Goal: Transaction & Acquisition: Purchase product/service

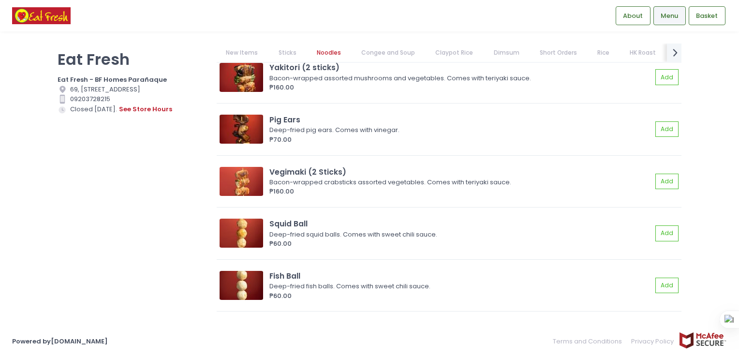
scroll to position [674, 0]
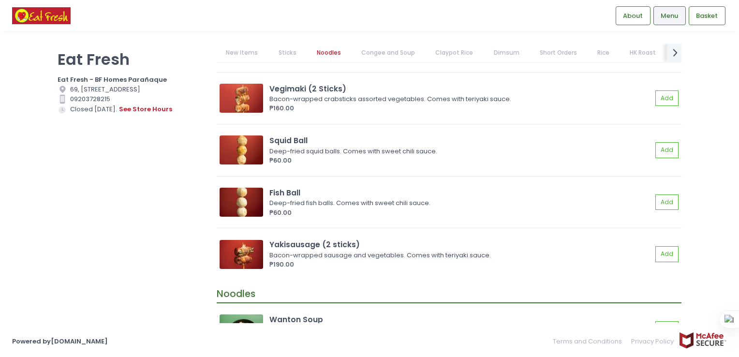
click at [455, 55] on link "Claypot Rice" at bounding box center [454, 53] width 57 height 18
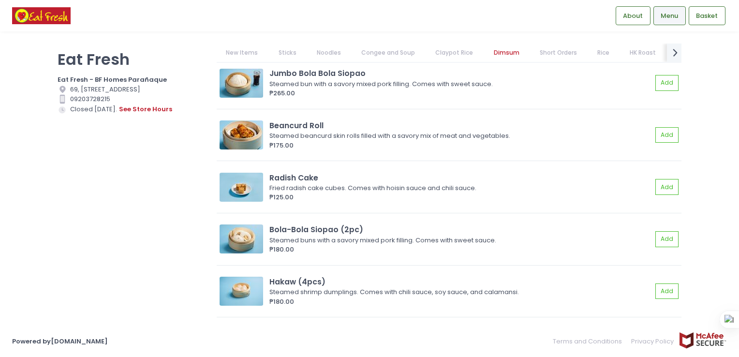
scroll to position [2814, 0]
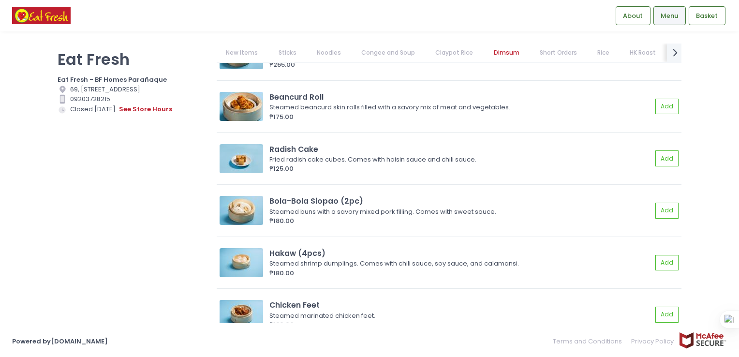
click at [591, 51] on link "Rice" at bounding box center [603, 53] width 31 height 18
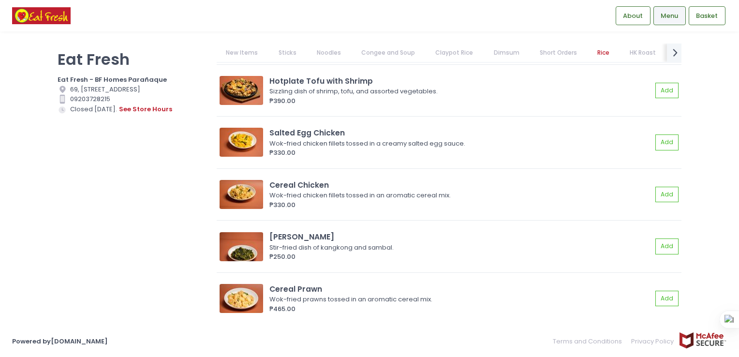
scroll to position [4900, 0]
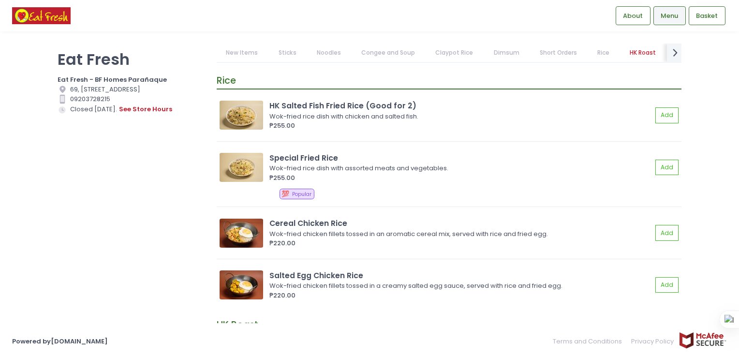
click at [543, 52] on link "Short Orders" at bounding box center [558, 53] width 56 height 18
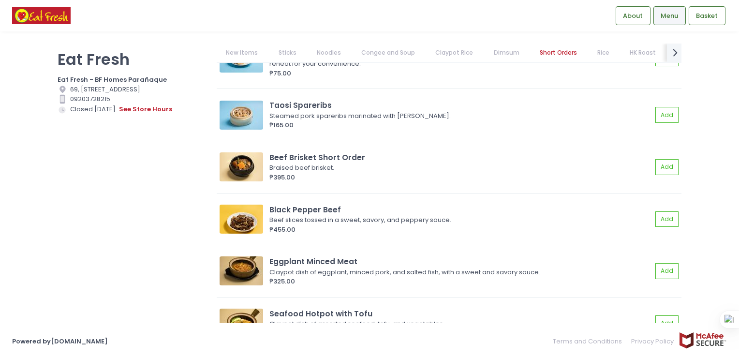
scroll to position [3089, 0]
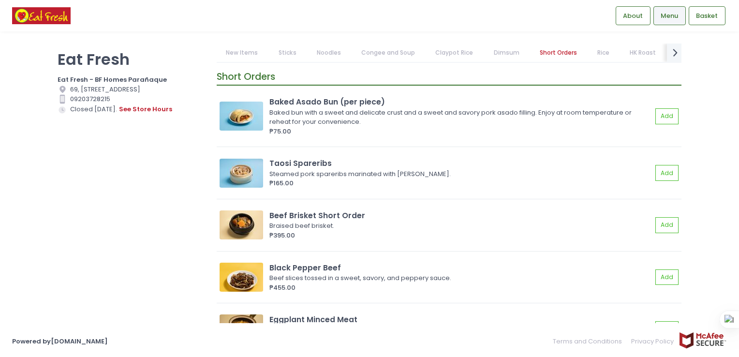
click at [319, 51] on link "Noodles" at bounding box center [328, 53] width 43 height 18
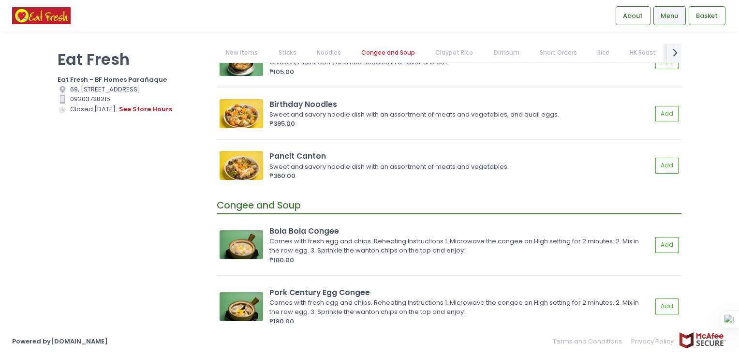
scroll to position [1393, 0]
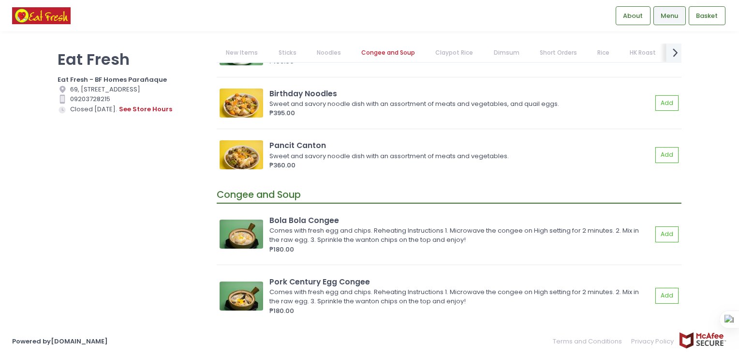
click at [677, 50] on icon "next Created with Sketch." at bounding box center [676, 52] width 14 height 14
click at [501, 52] on link "HK Roast" at bounding box center [498, 53] width 45 height 18
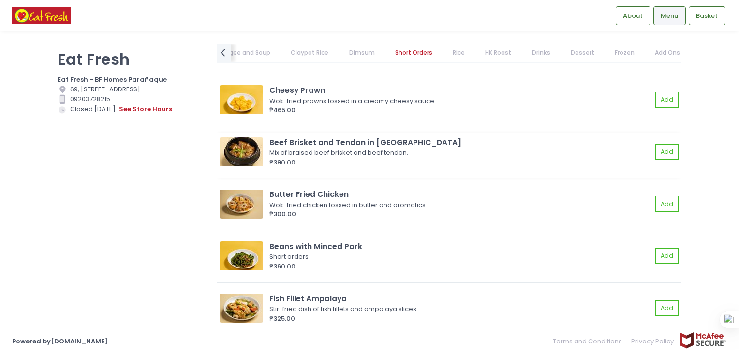
scroll to position [4066, 0]
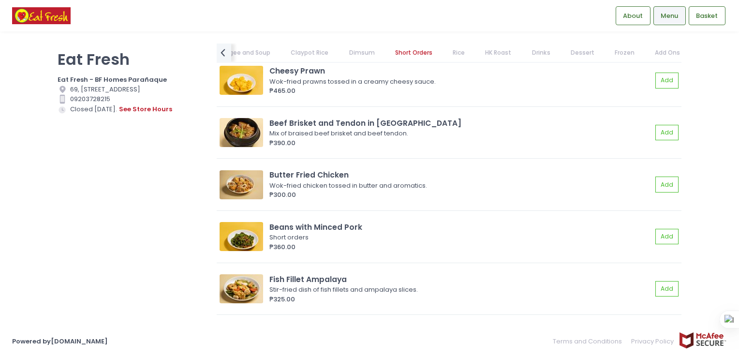
click at [486, 51] on link "HK Roast" at bounding box center [498, 53] width 45 height 18
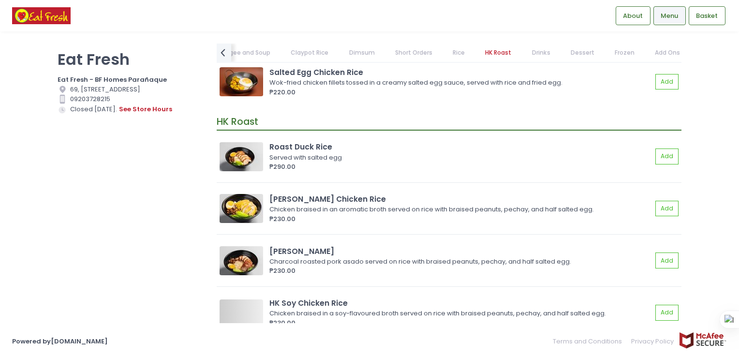
scroll to position [5144, 0]
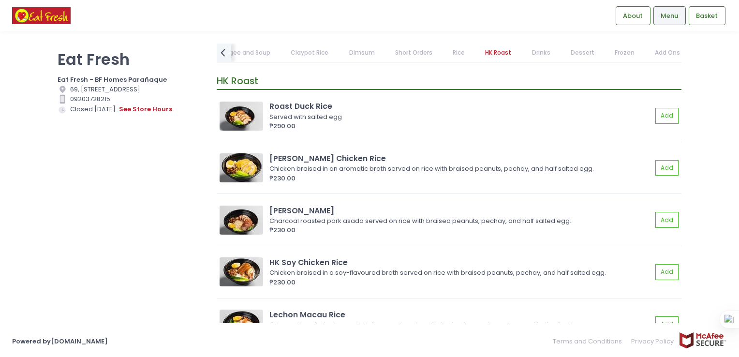
click at [173, 180] on div "Eat Fresh Eat Fresh - BF Homes Parañaque Location Created with Sketch. 69, [STR…" at bounding box center [131, 174] width 159 height 260
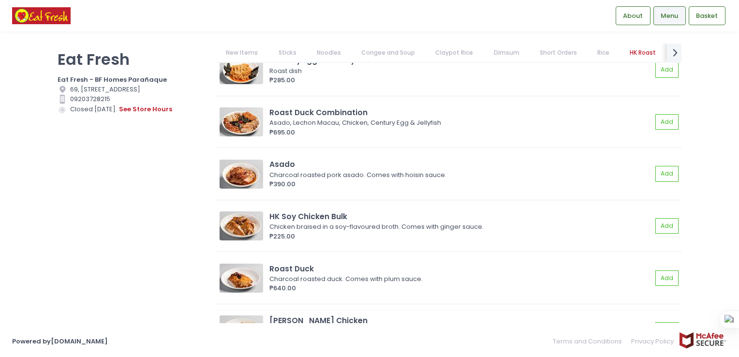
scroll to position [5458, 0]
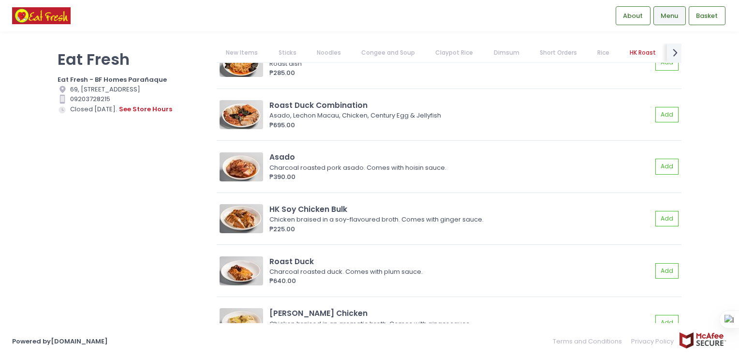
click at [599, 55] on link "Rice" at bounding box center [603, 53] width 31 height 18
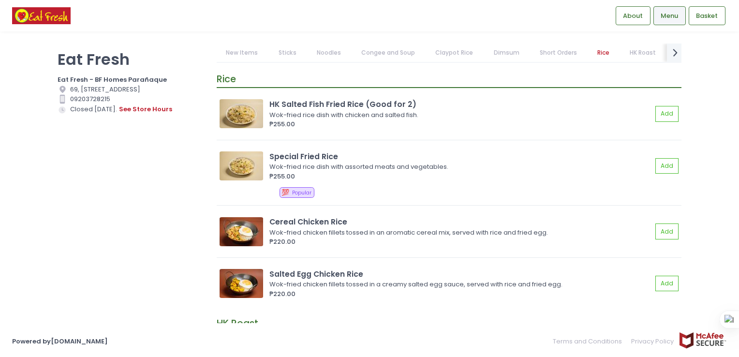
scroll to position [4900, 0]
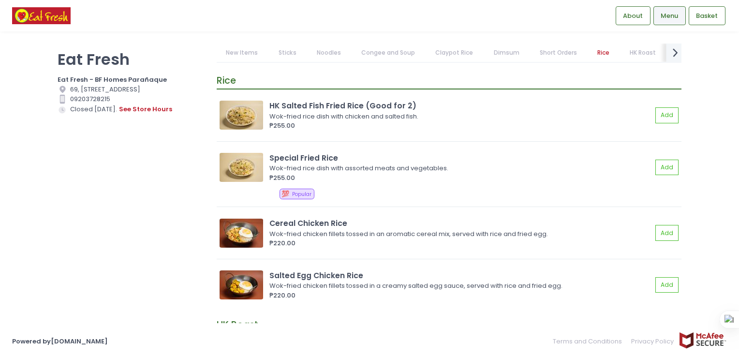
click at [672, 49] on icon "next Created with Sketch." at bounding box center [676, 52] width 14 height 14
click at [536, 53] on link "Drinks" at bounding box center [541, 53] width 37 height 18
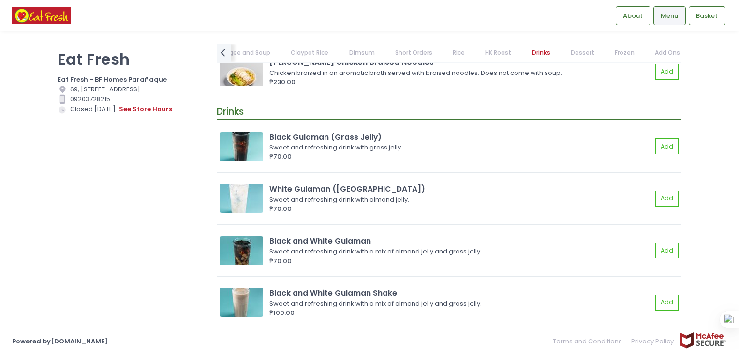
scroll to position [6102, 0]
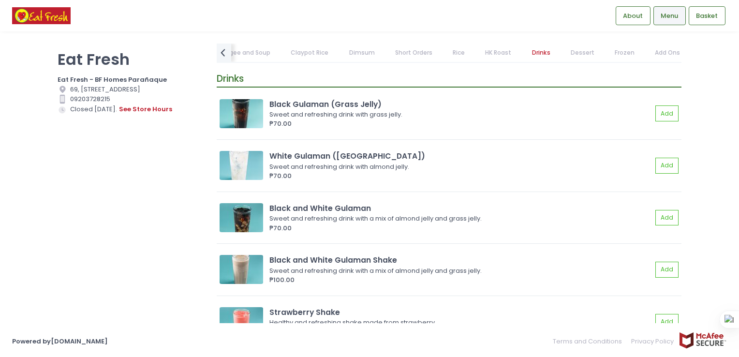
click at [712, 158] on div "Eat Fresh Eat Fresh - BF Homes Parañaque Location Created with Sketch. 69, [STR…" at bounding box center [369, 179] width 739 height 270
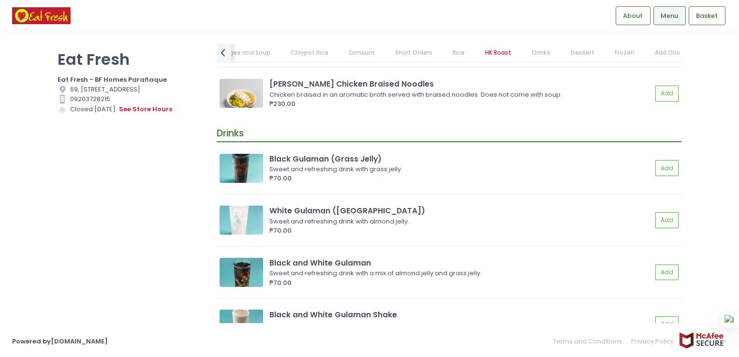
scroll to position [6042, 0]
